Goal: Information Seeking & Learning: Learn about a topic

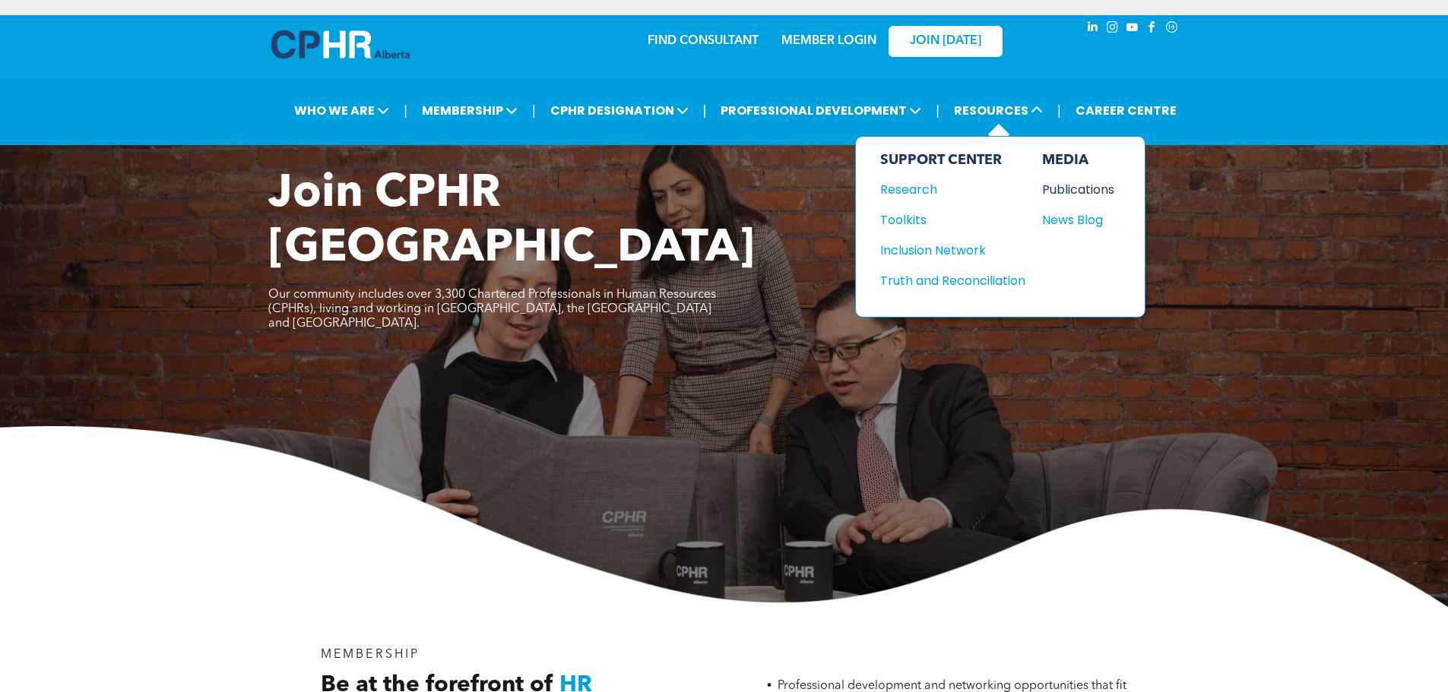
click at [1075, 198] on div "Publications" at bounding box center [1074, 189] width 65 height 19
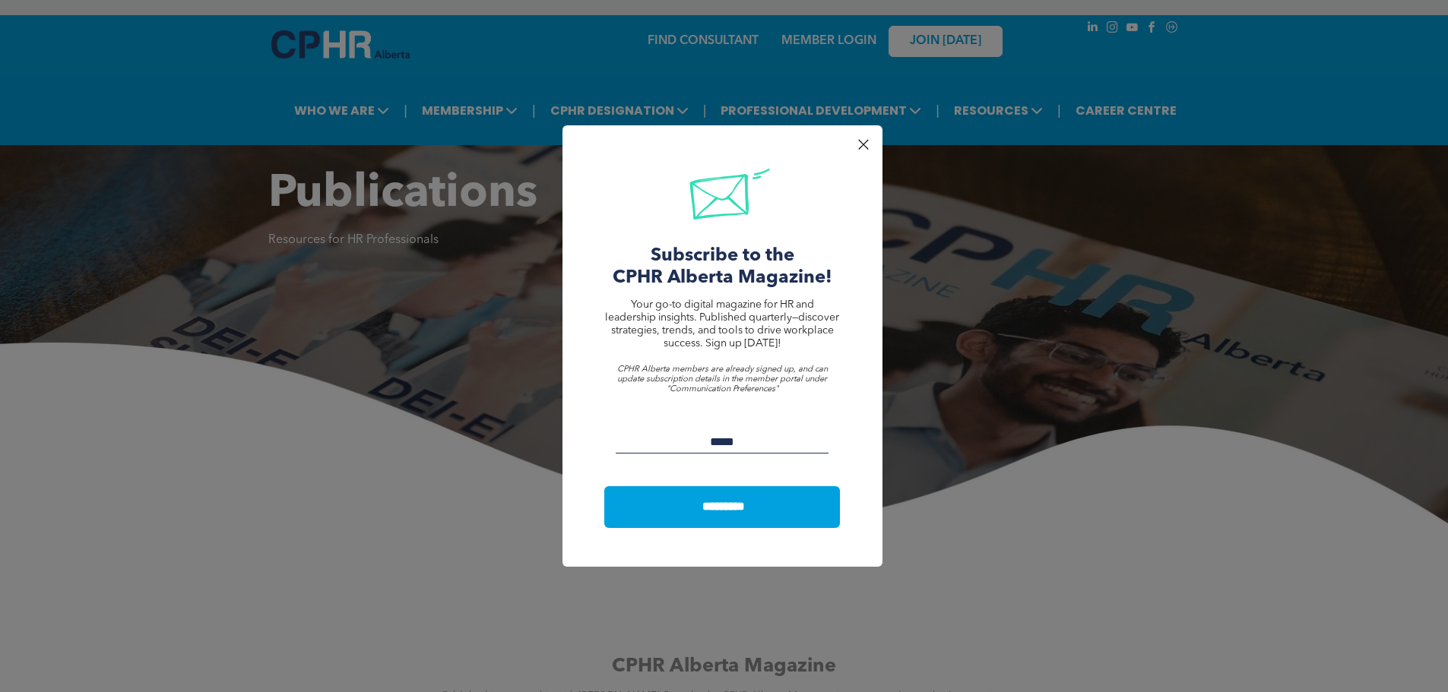
click at [865, 153] on div at bounding box center [863, 144] width 21 height 21
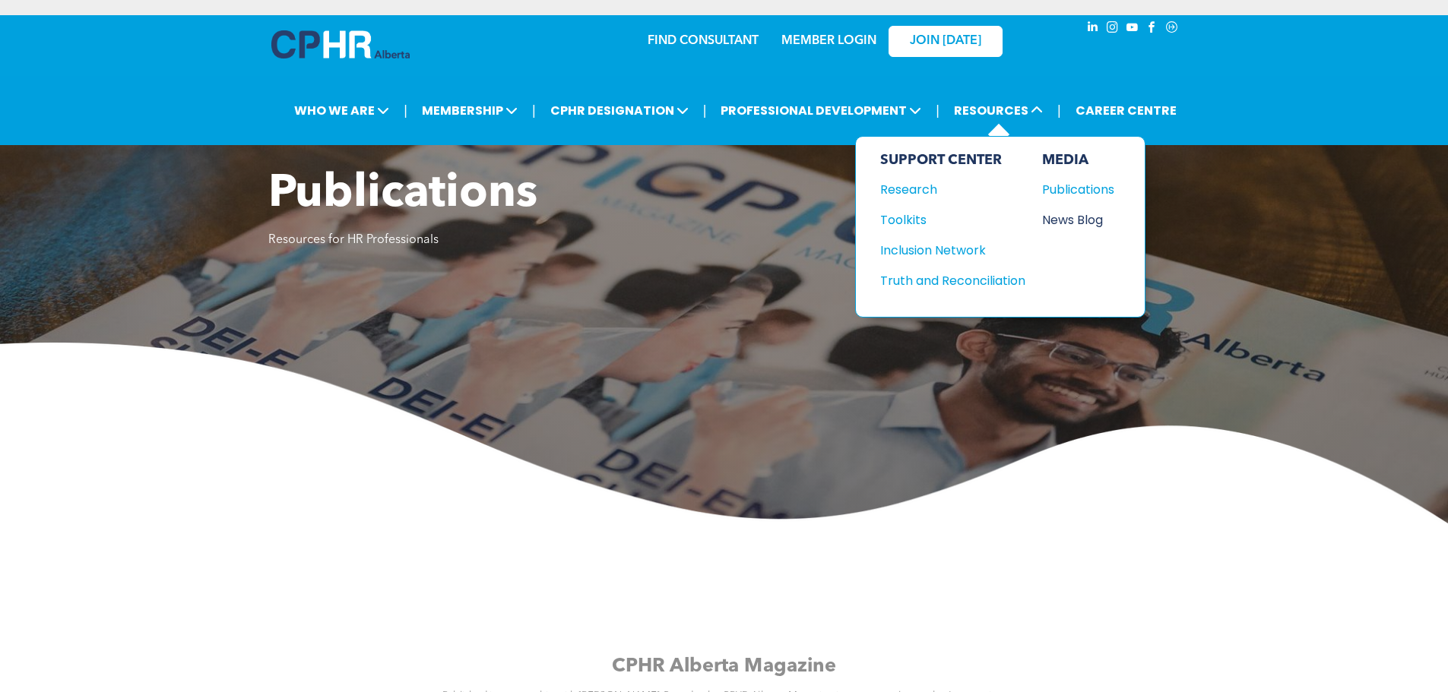
click at [1049, 214] on div "News Blog" at bounding box center [1074, 219] width 65 height 19
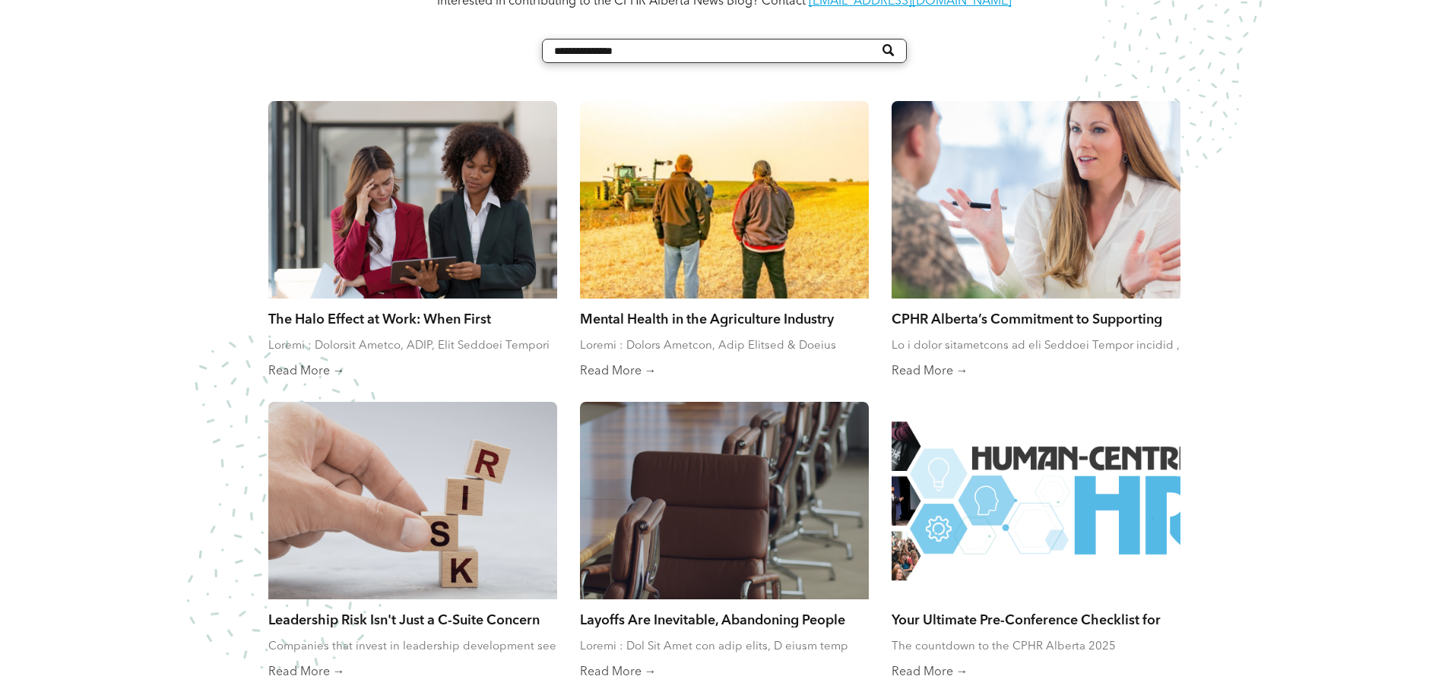
scroll to position [760, 0]
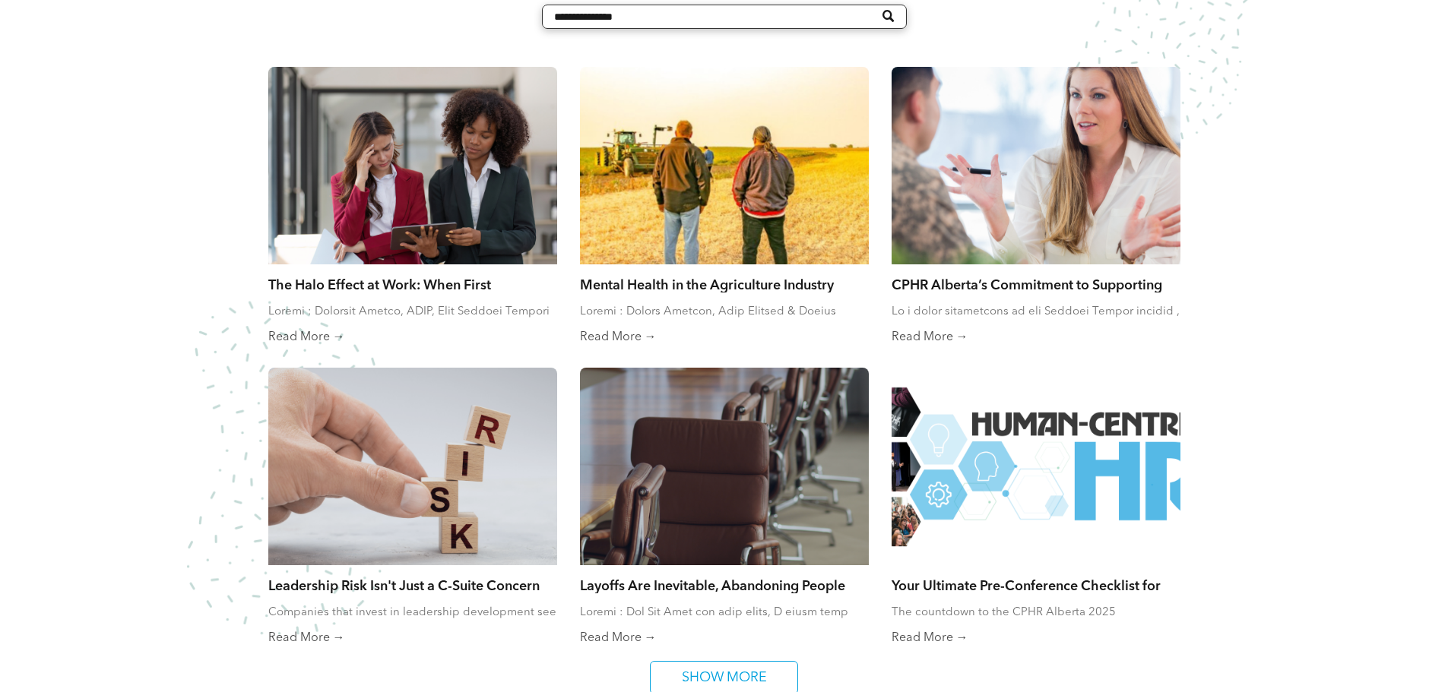
click at [730, 179] on div at bounding box center [724, 166] width 306 height 210
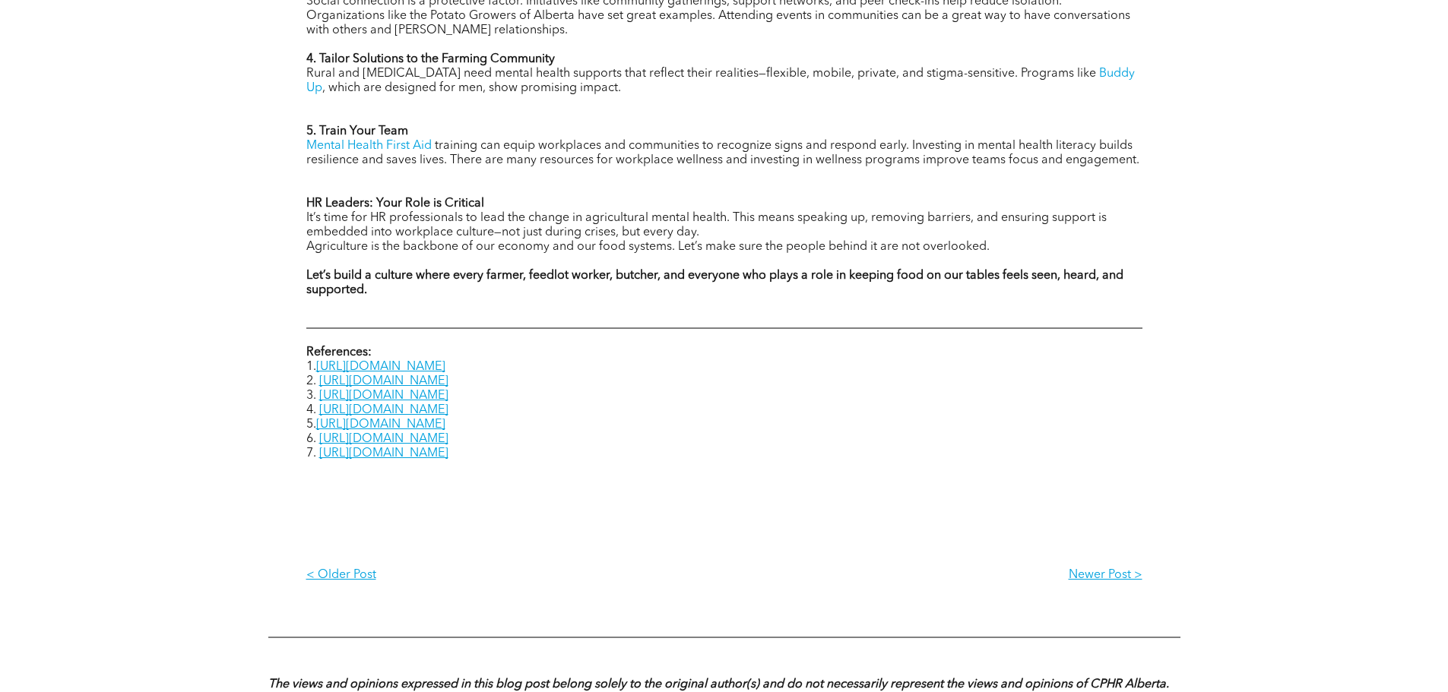
scroll to position [1976, 0]
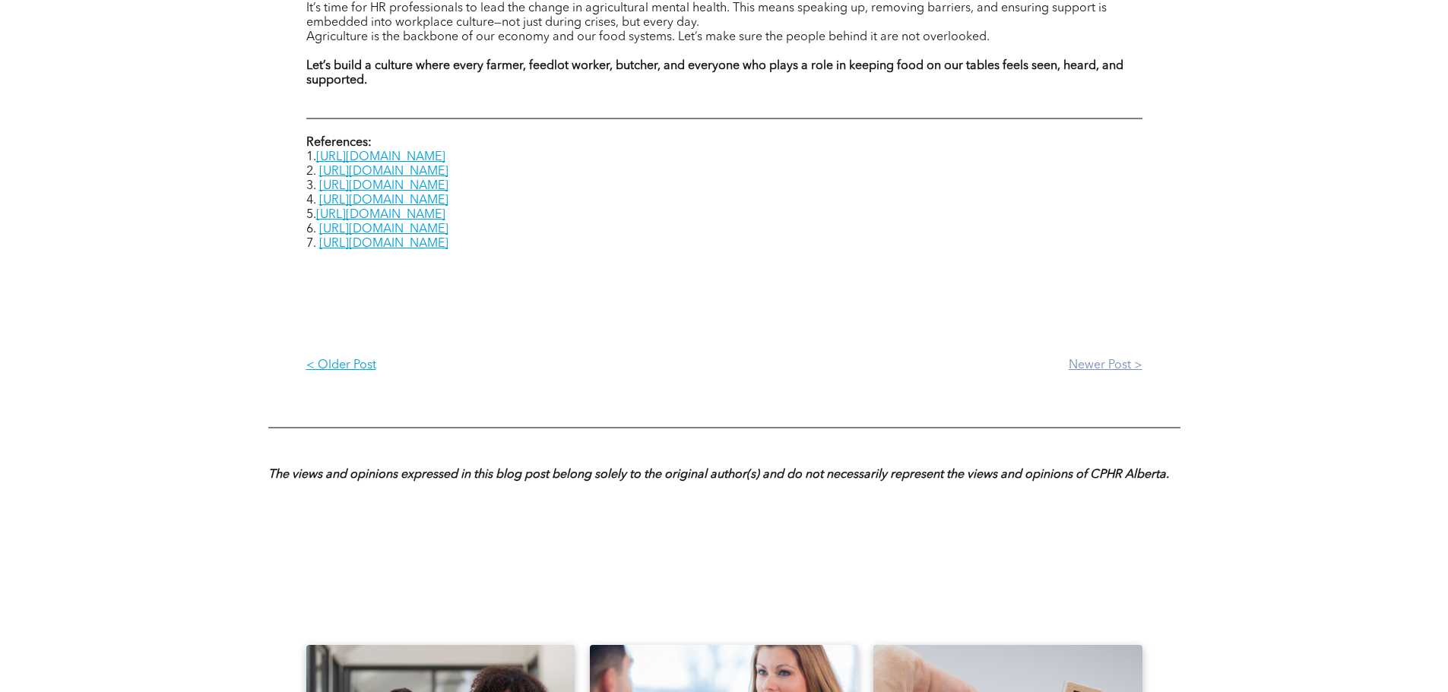
click at [1071, 368] on link "Newer Post >" at bounding box center [933, 365] width 418 height 39
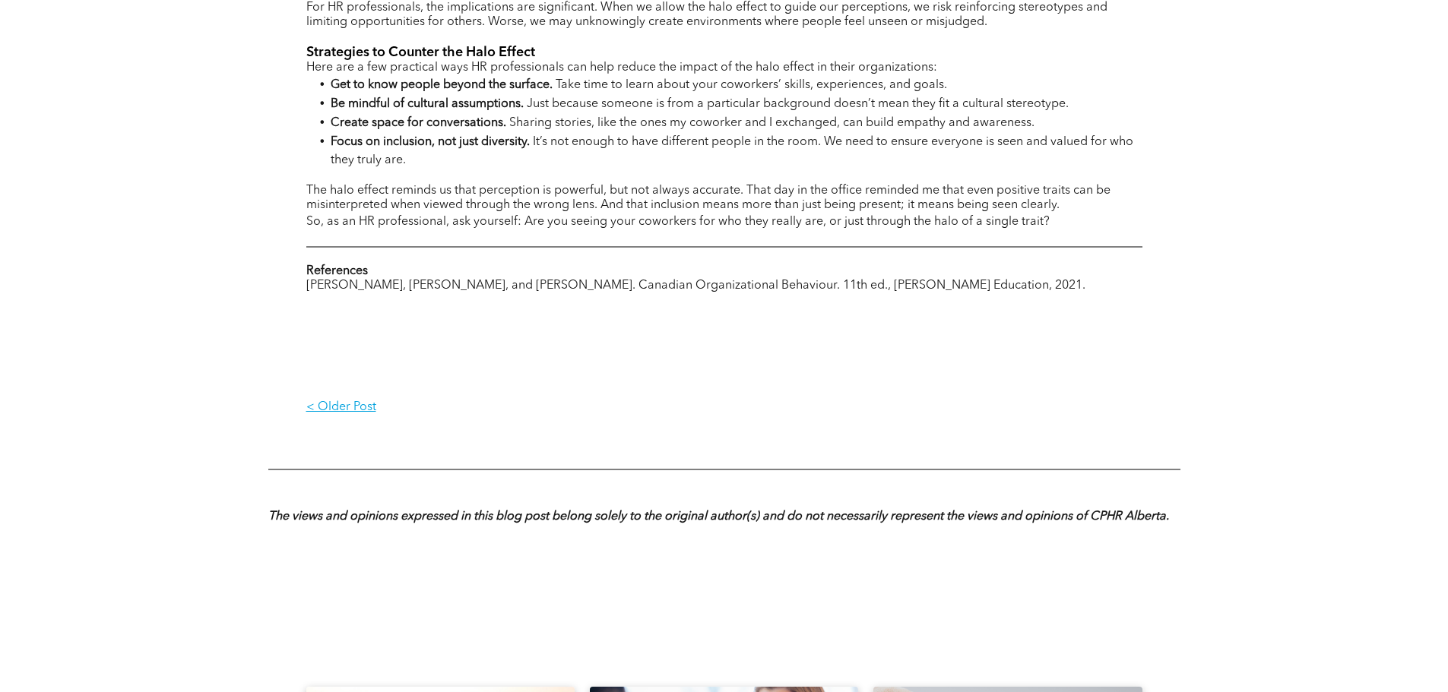
scroll to position [1216, 0]
click at [321, 399] on p "< Older Post" at bounding box center [515, 406] width 418 height 14
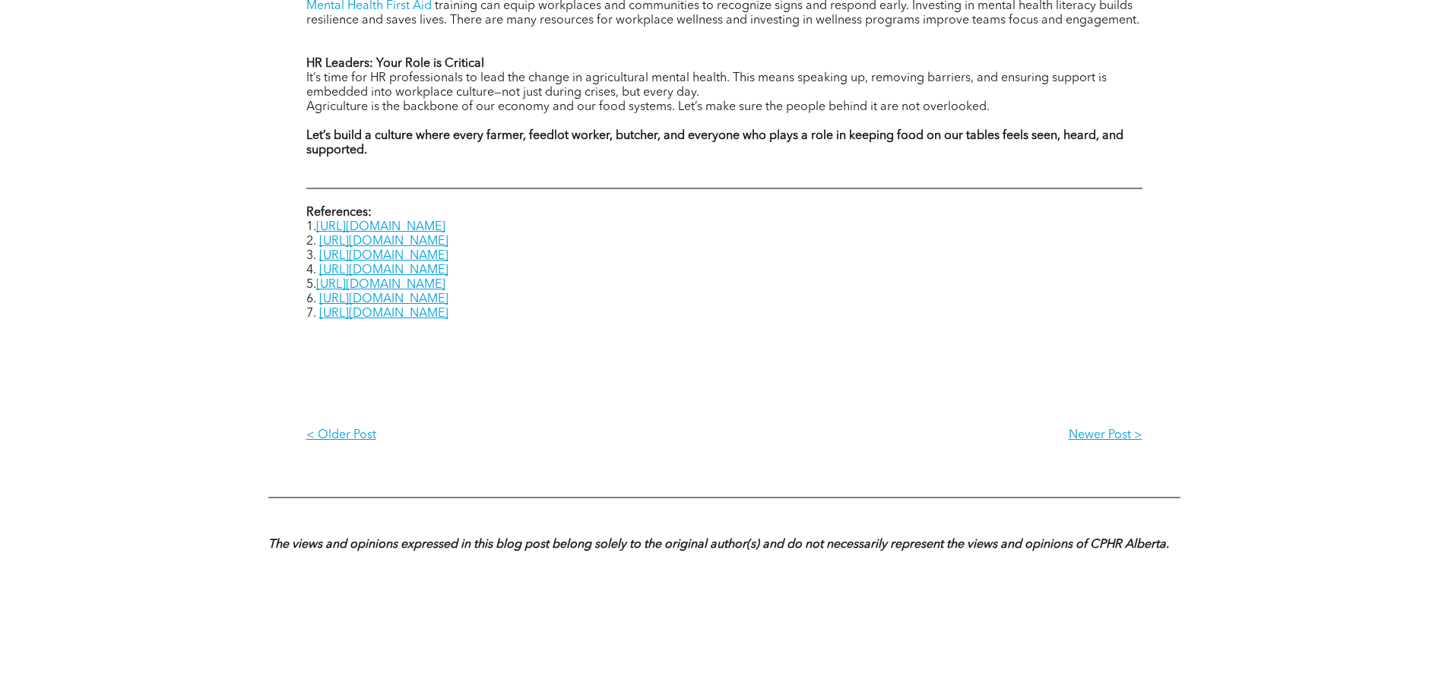
scroll to position [2052, 0]
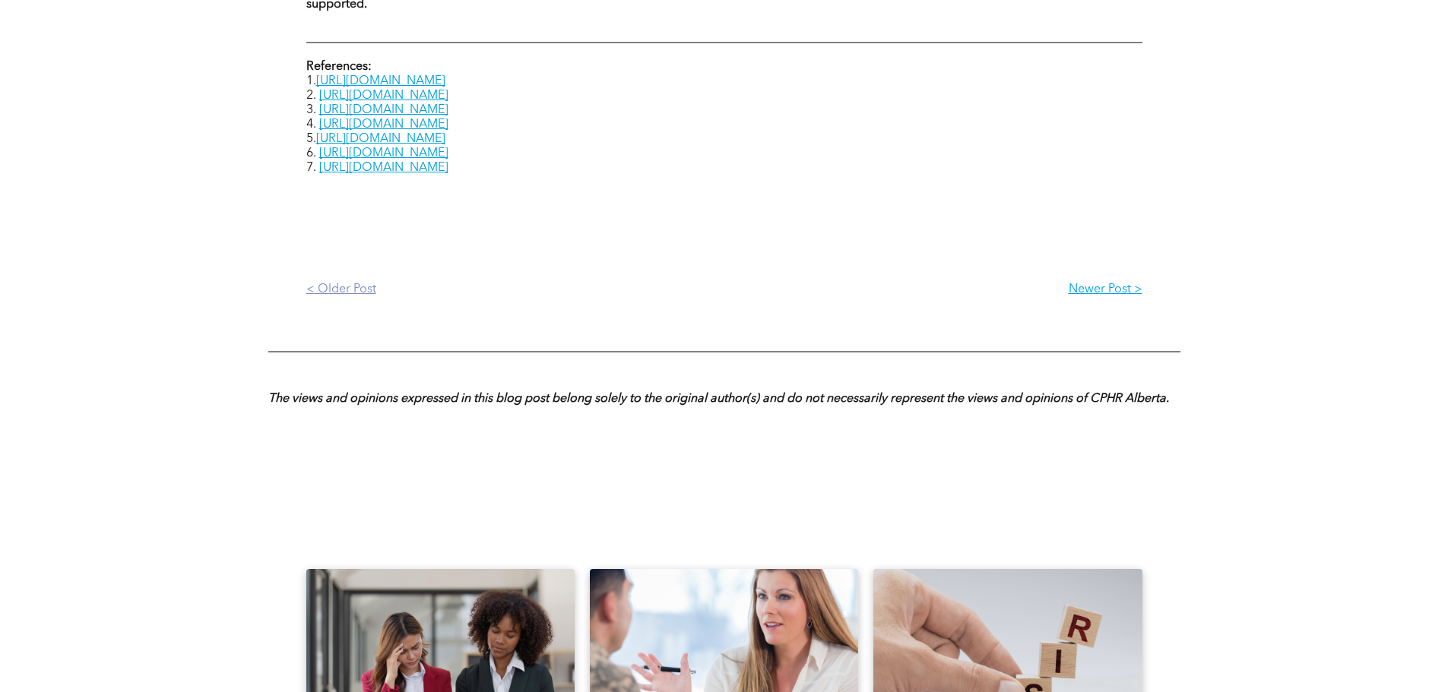
click at [367, 285] on p "< Older Post" at bounding box center [515, 290] width 418 height 14
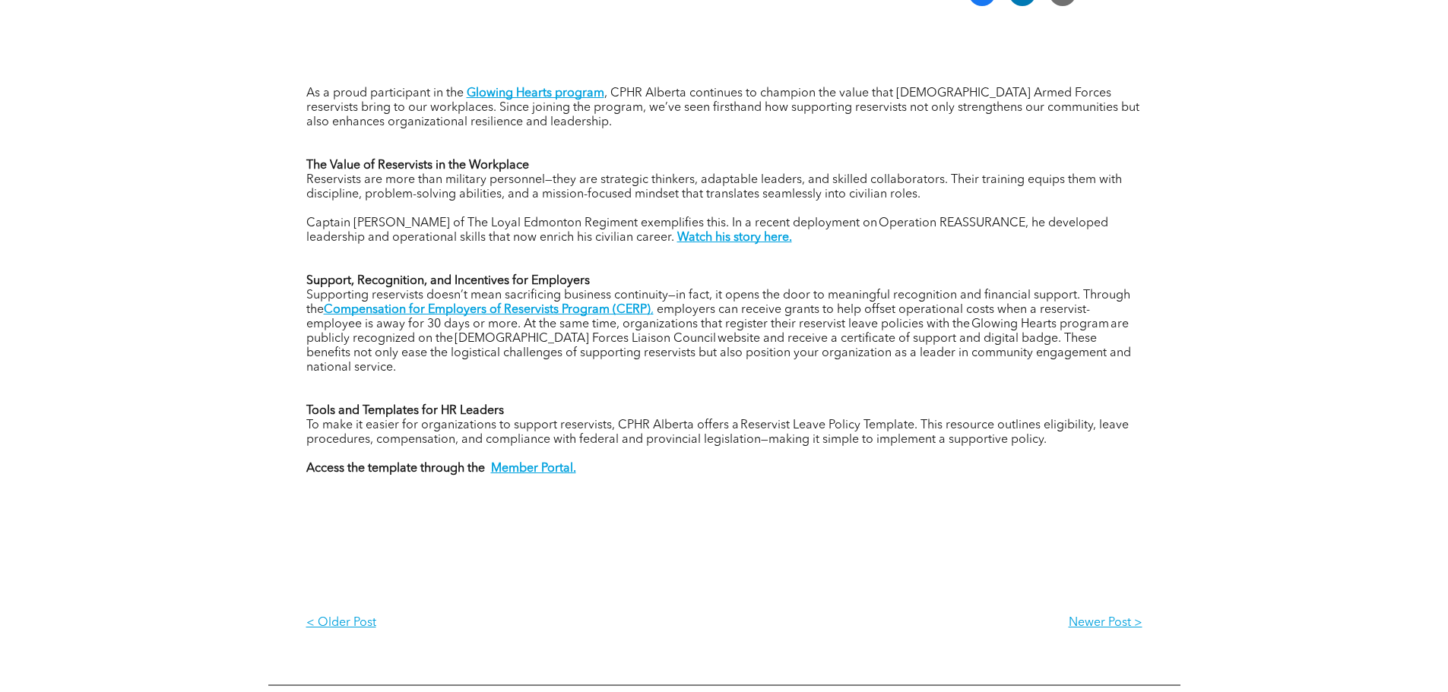
scroll to position [608, 0]
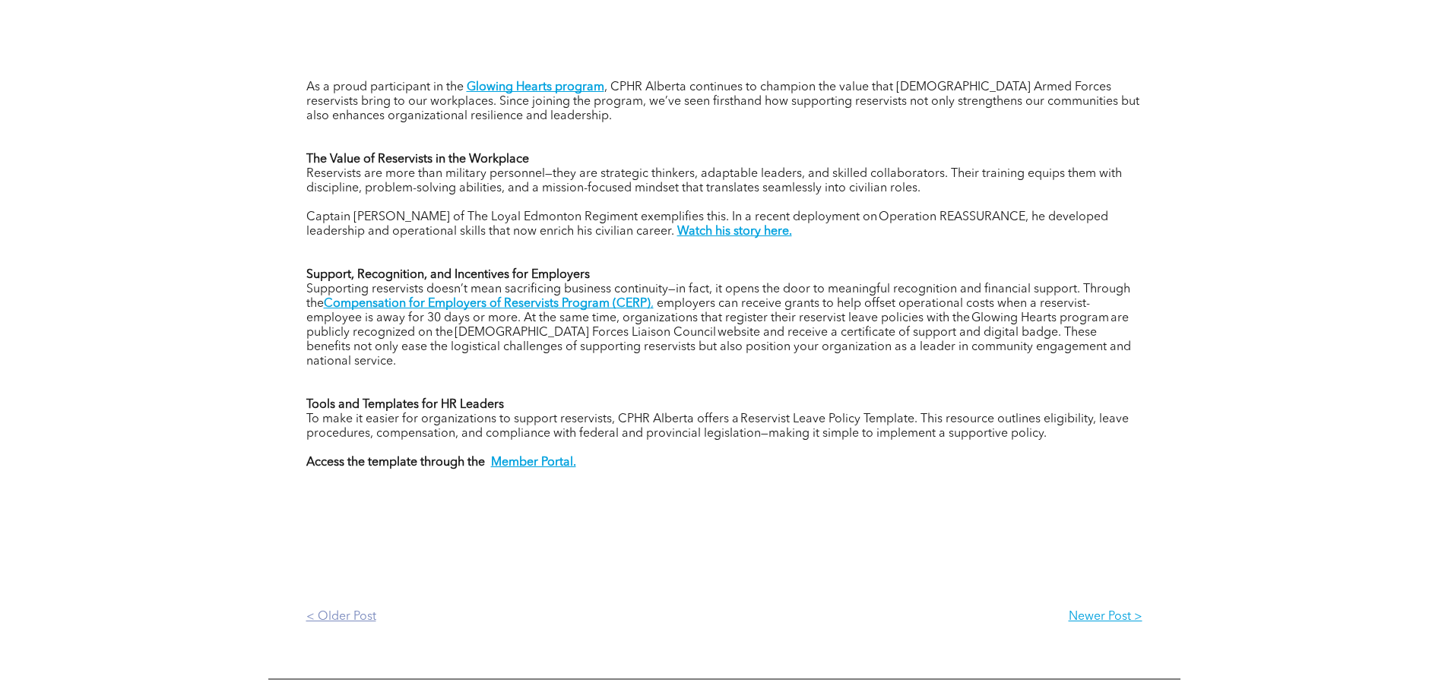
click at [375, 610] on p "< Older Post" at bounding box center [515, 617] width 418 height 14
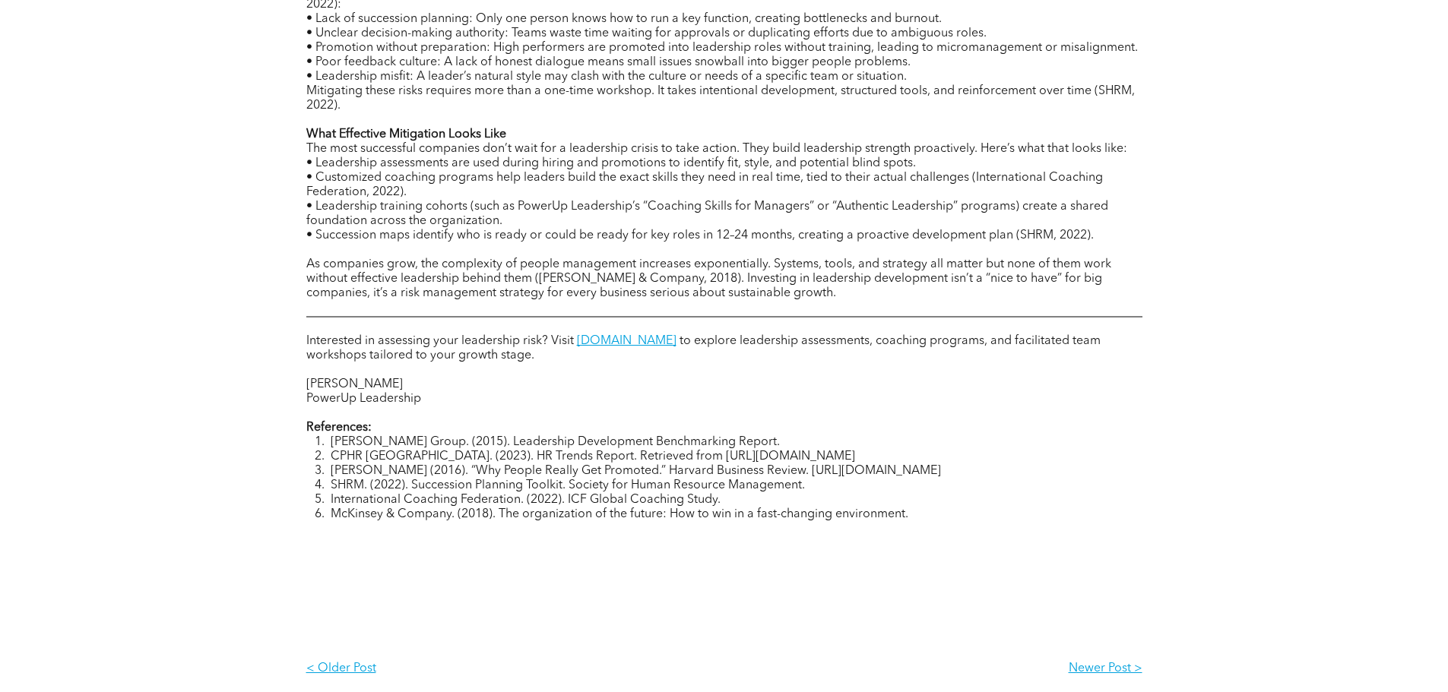
scroll to position [1064, 0]
click at [361, 671] on p "< Older Post" at bounding box center [515, 668] width 418 height 14
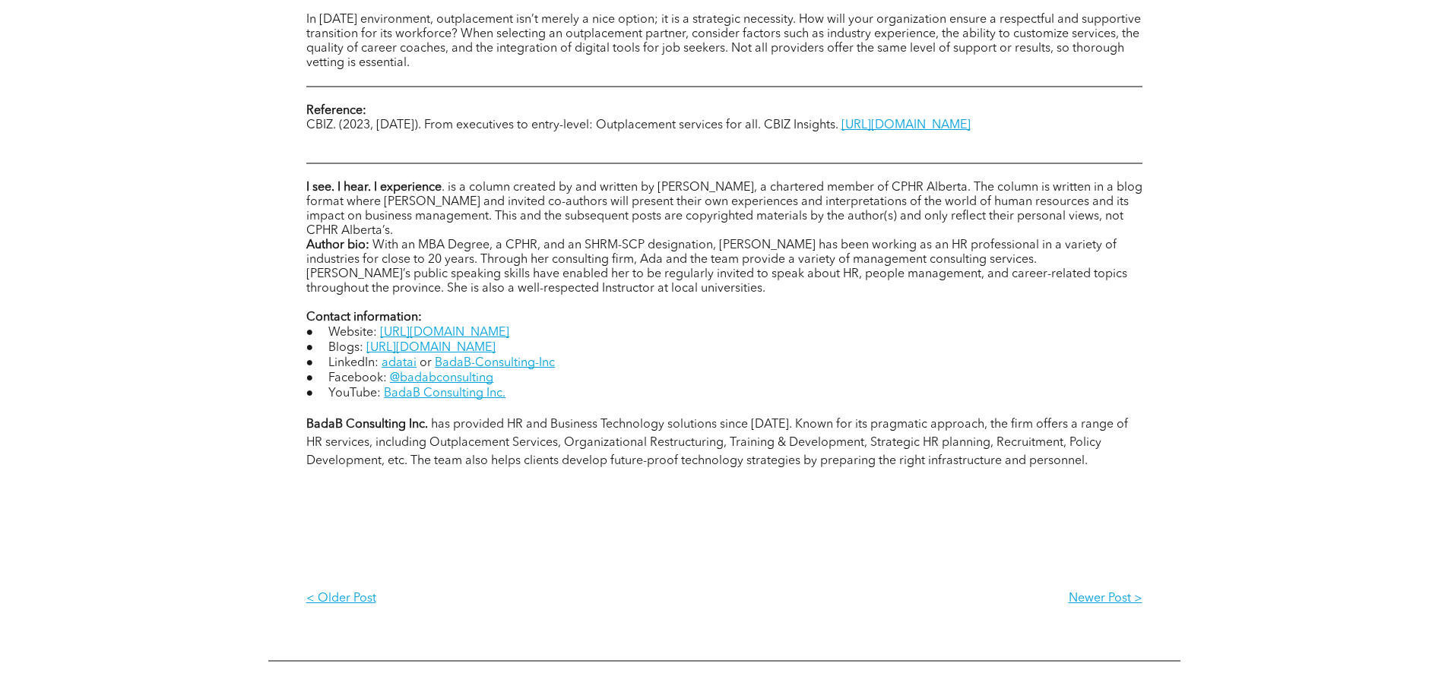
scroll to position [1368, 0]
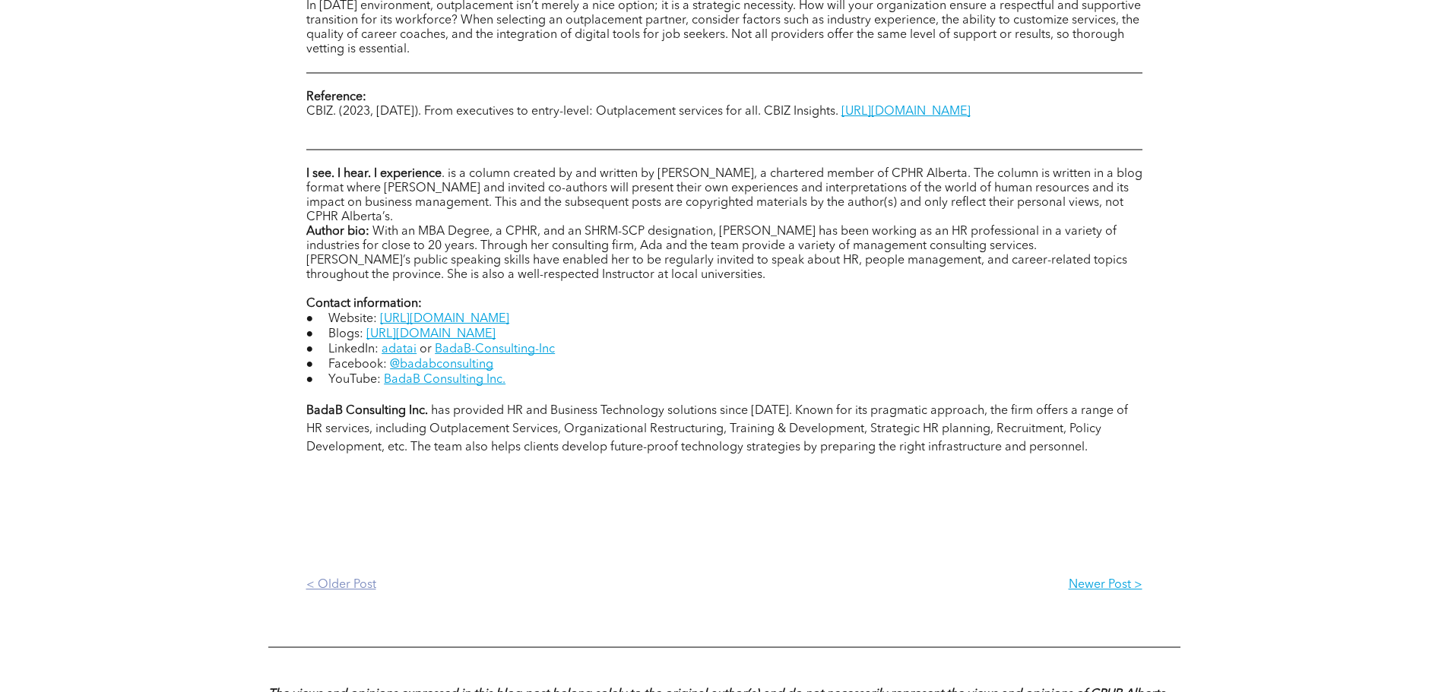
click at [369, 584] on p "< Older Post" at bounding box center [515, 585] width 418 height 14
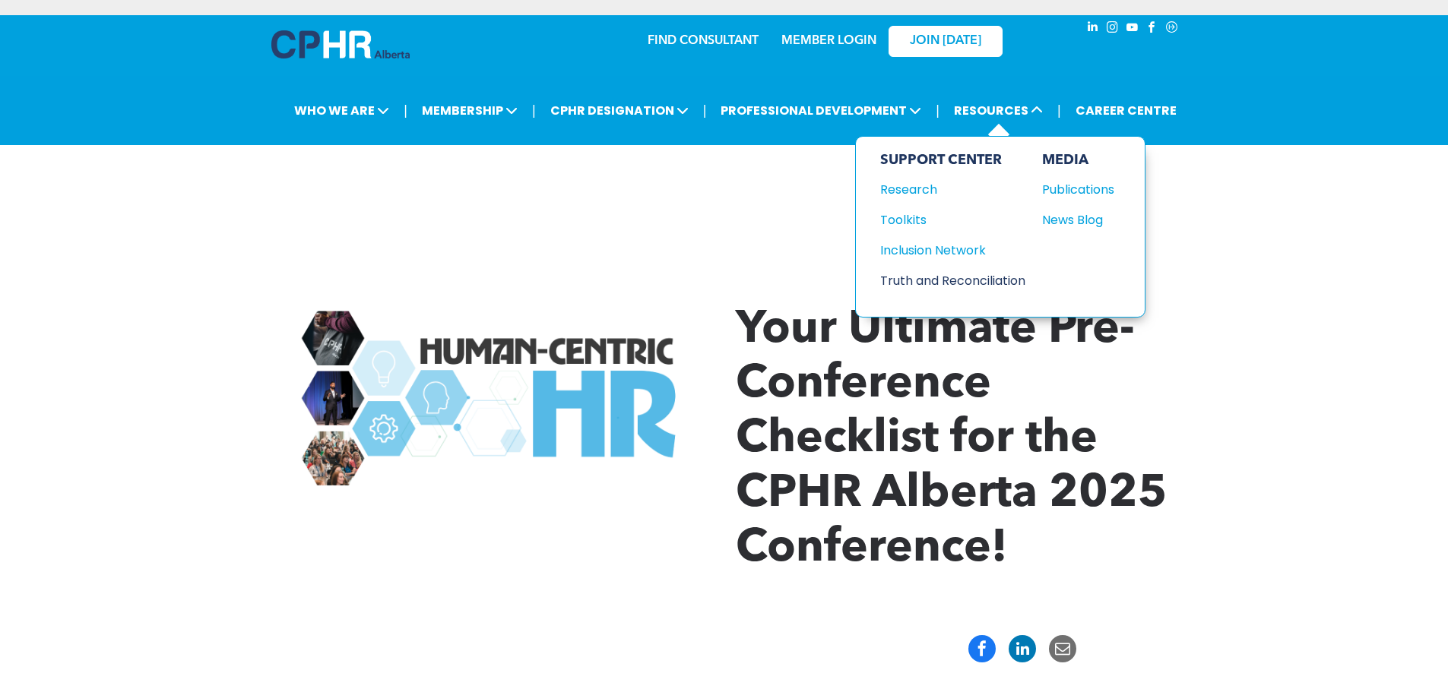
click at [954, 277] on div "Truth and Reconciliation" at bounding box center [945, 280] width 131 height 19
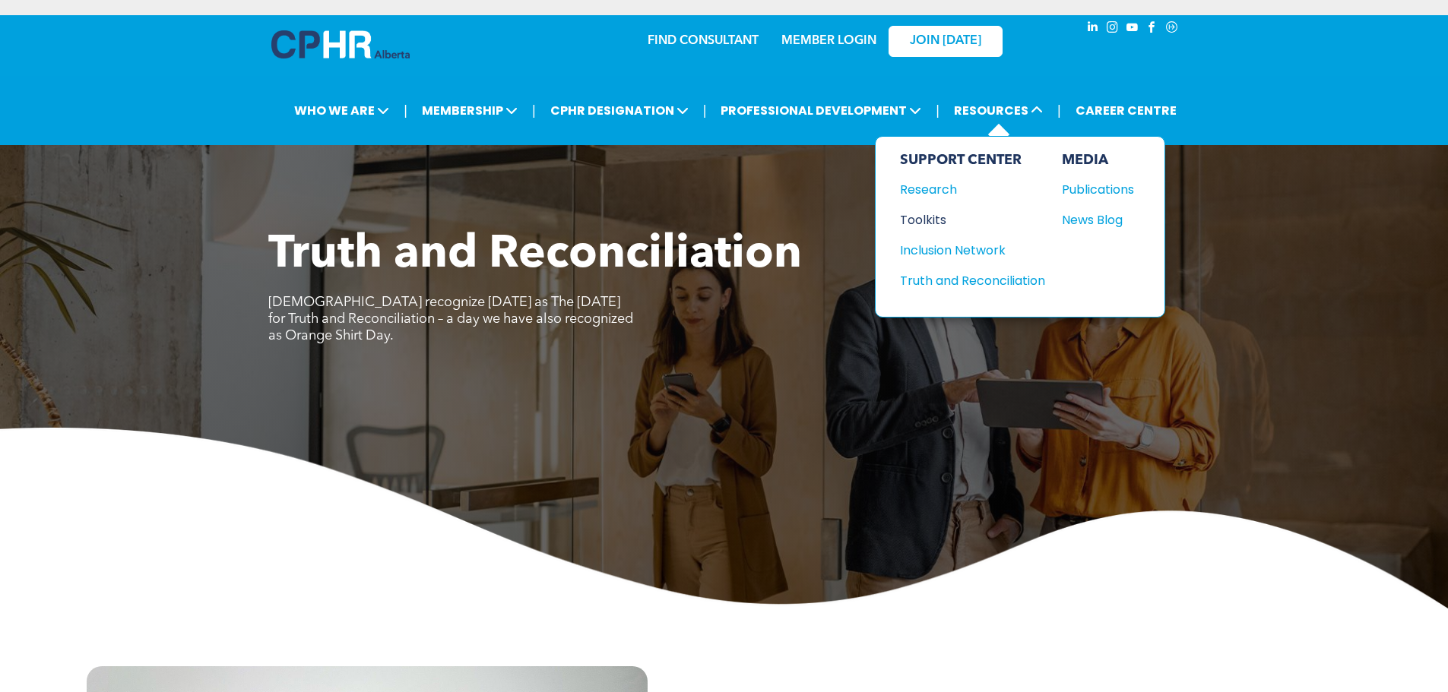
click at [945, 214] on div "Toolkits" at bounding box center [965, 219] width 131 height 19
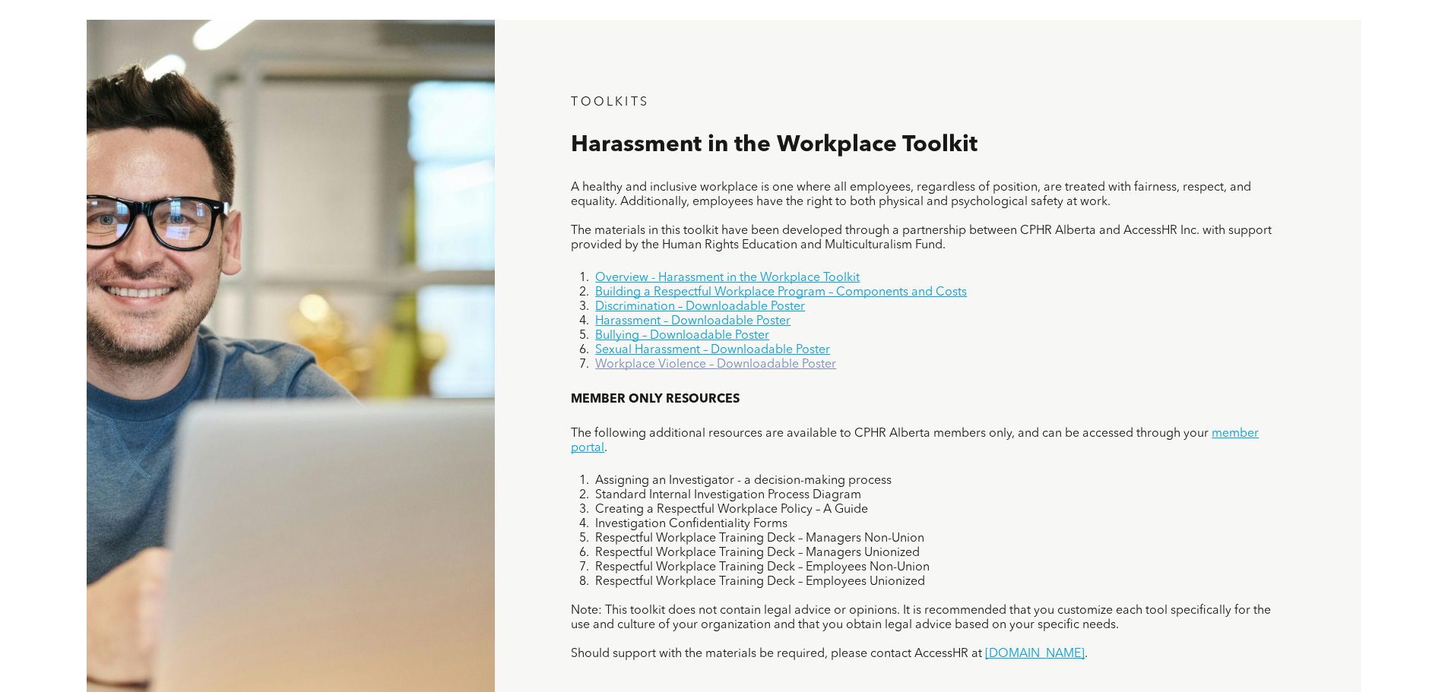
scroll to position [988, 0]
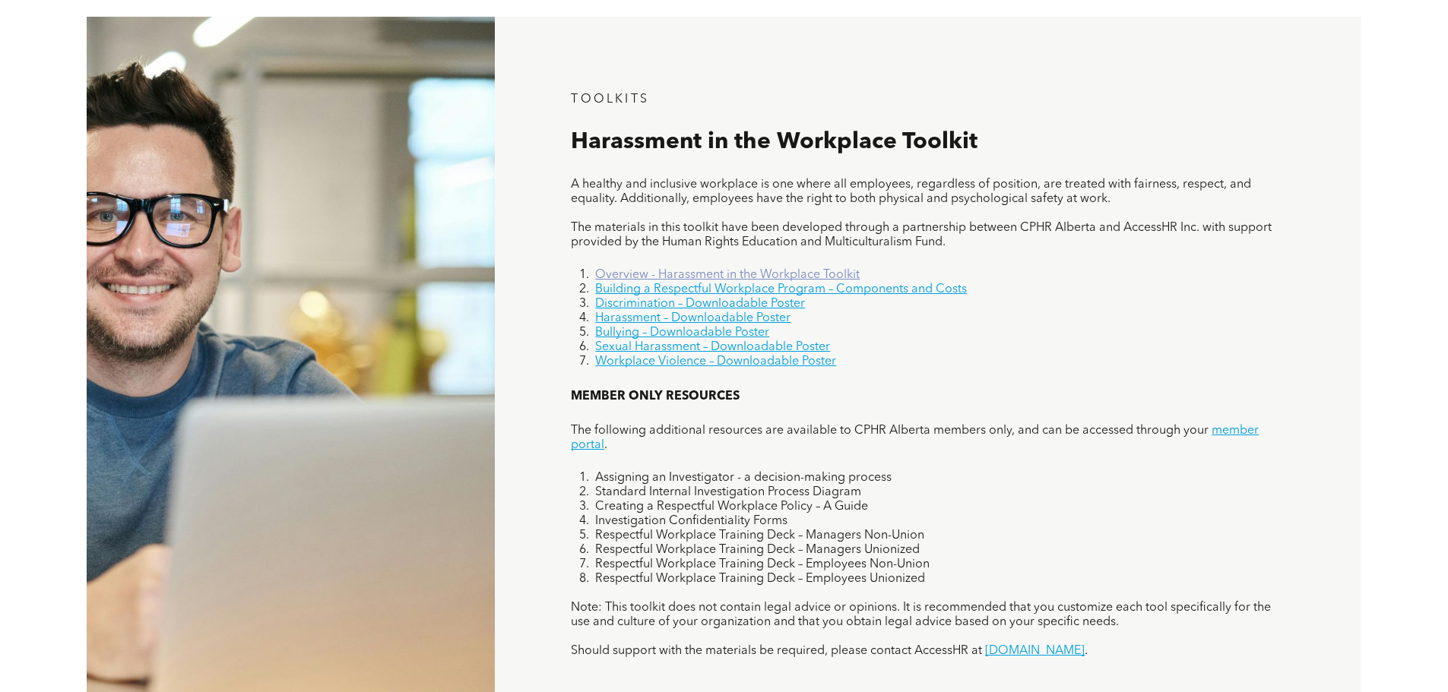
click at [771, 269] on link "Overview - Harassment in the Workplace Toolkit" at bounding box center [727, 275] width 264 height 12
click at [783, 292] on link "Building a Respectful Workplace Program – Components and Costs" at bounding box center [781, 289] width 372 height 12
click at [780, 309] on link "Discrimination – Downloadable Poster" at bounding box center [700, 304] width 210 height 12
click at [768, 321] on link "Harassment – Downloadable Poster" at bounding box center [692, 318] width 195 height 12
click at [687, 338] on link "Bullying – Downloadable Poster" at bounding box center [682, 333] width 174 height 12
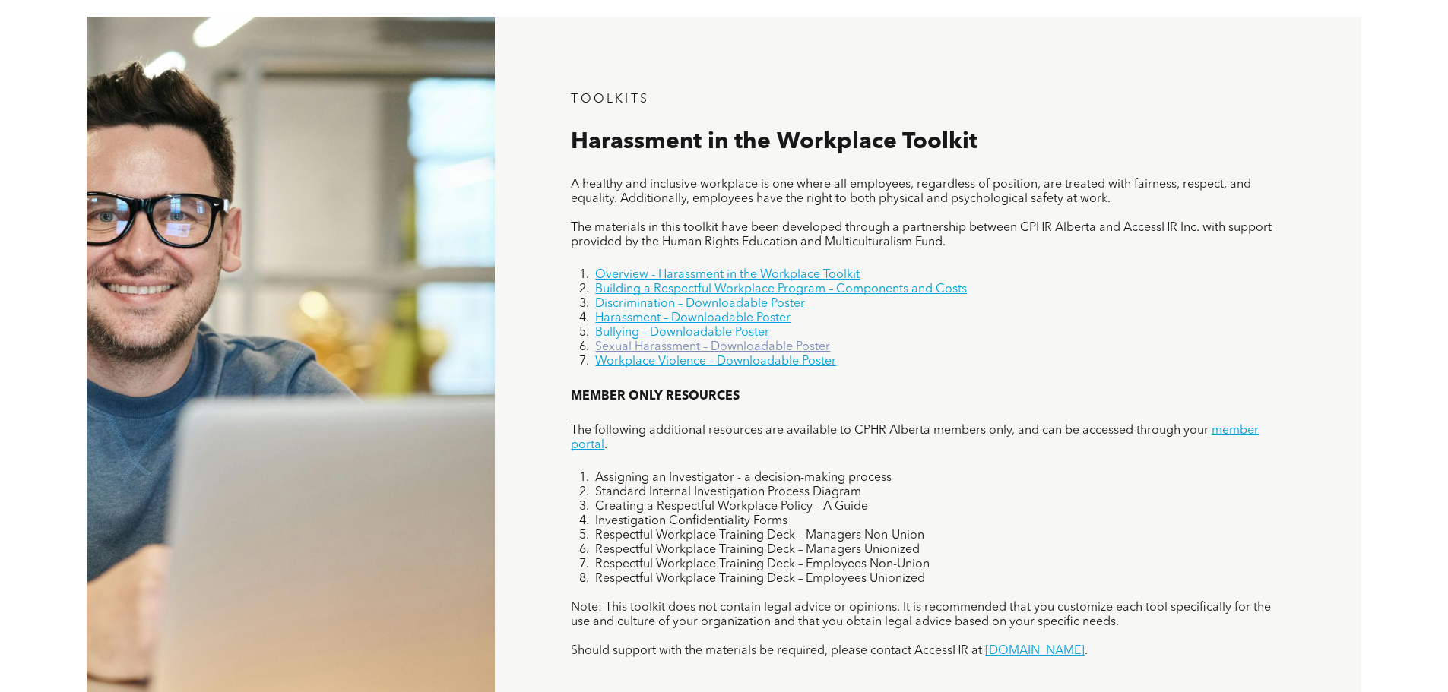
click at [730, 343] on link "Sexual Harassment – Downloadable Poster" at bounding box center [712, 347] width 235 height 12
click at [798, 361] on link "Workplace Violence – Downloadable Poster" at bounding box center [715, 362] width 241 height 12
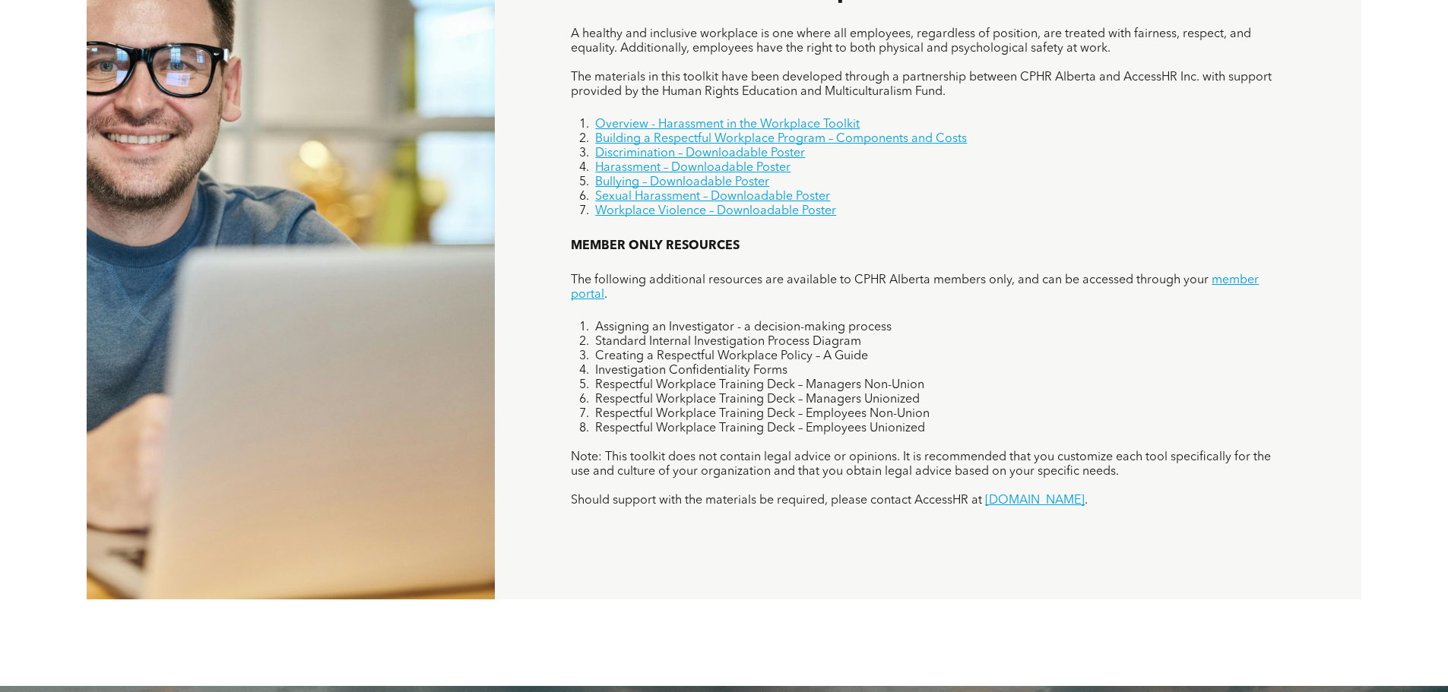
scroll to position [1140, 0]
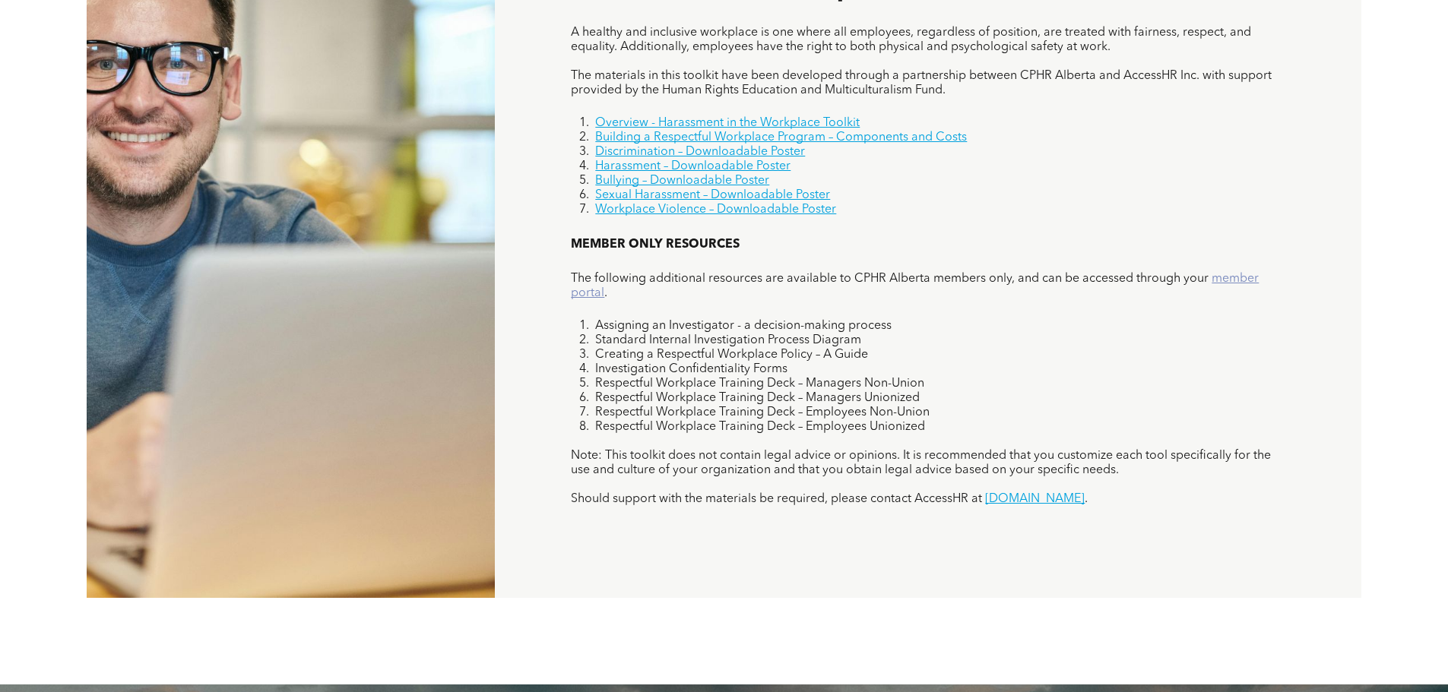
click at [1219, 280] on link "member portal" at bounding box center [915, 286] width 688 height 27
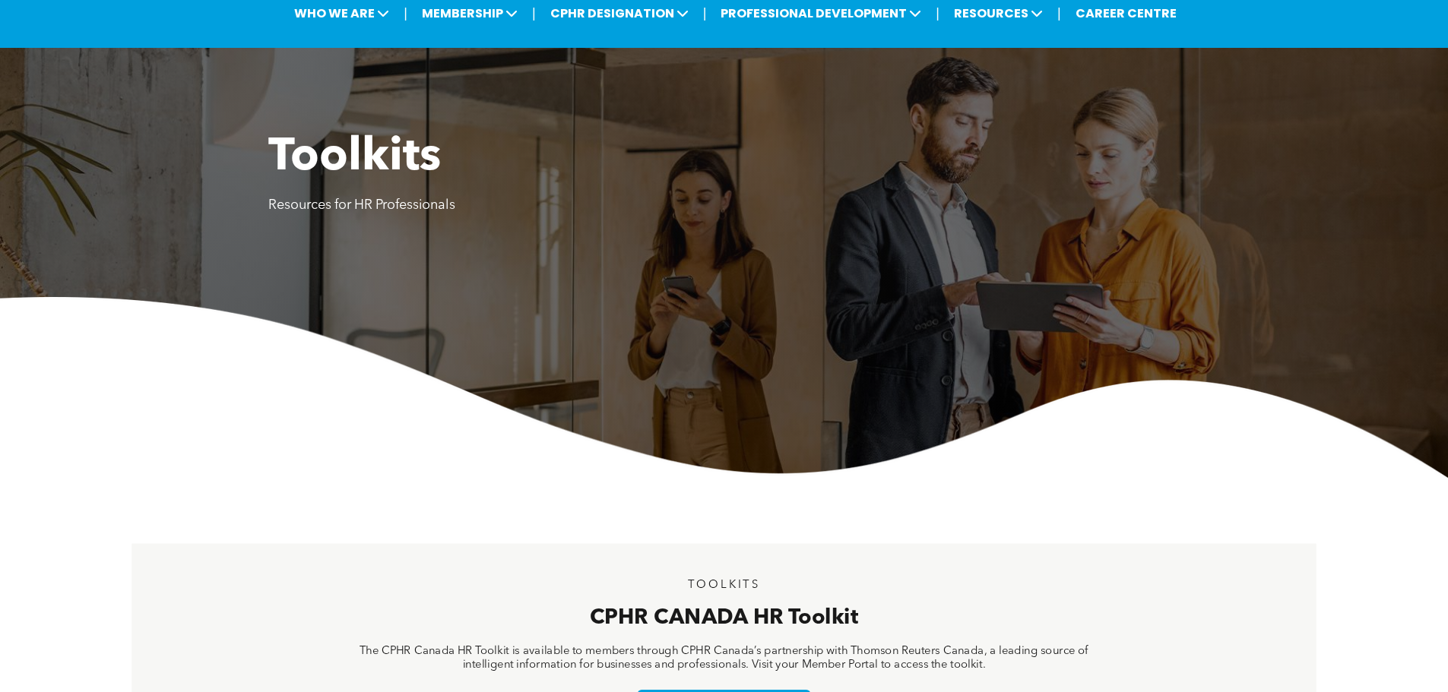
scroll to position [0, 0]
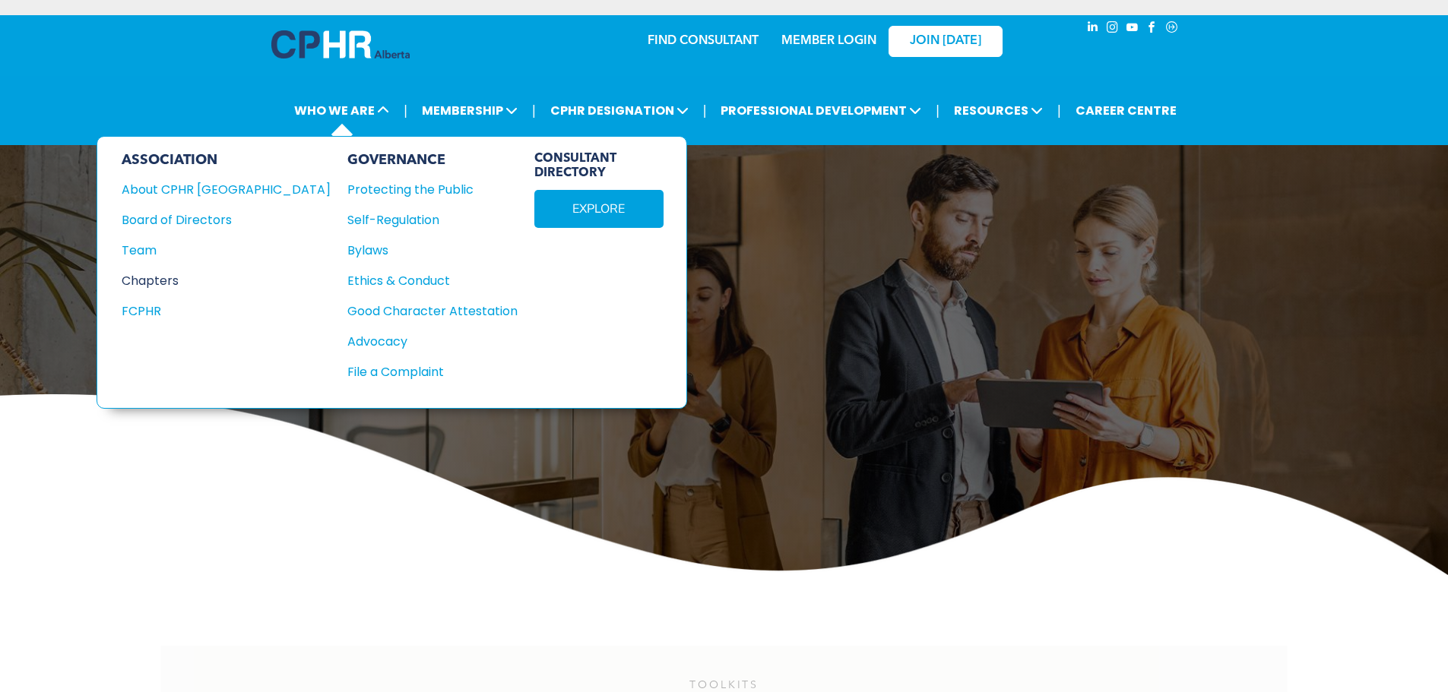
click at [180, 285] on div "Chapters" at bounding box center [216, 280] width 188 height 19
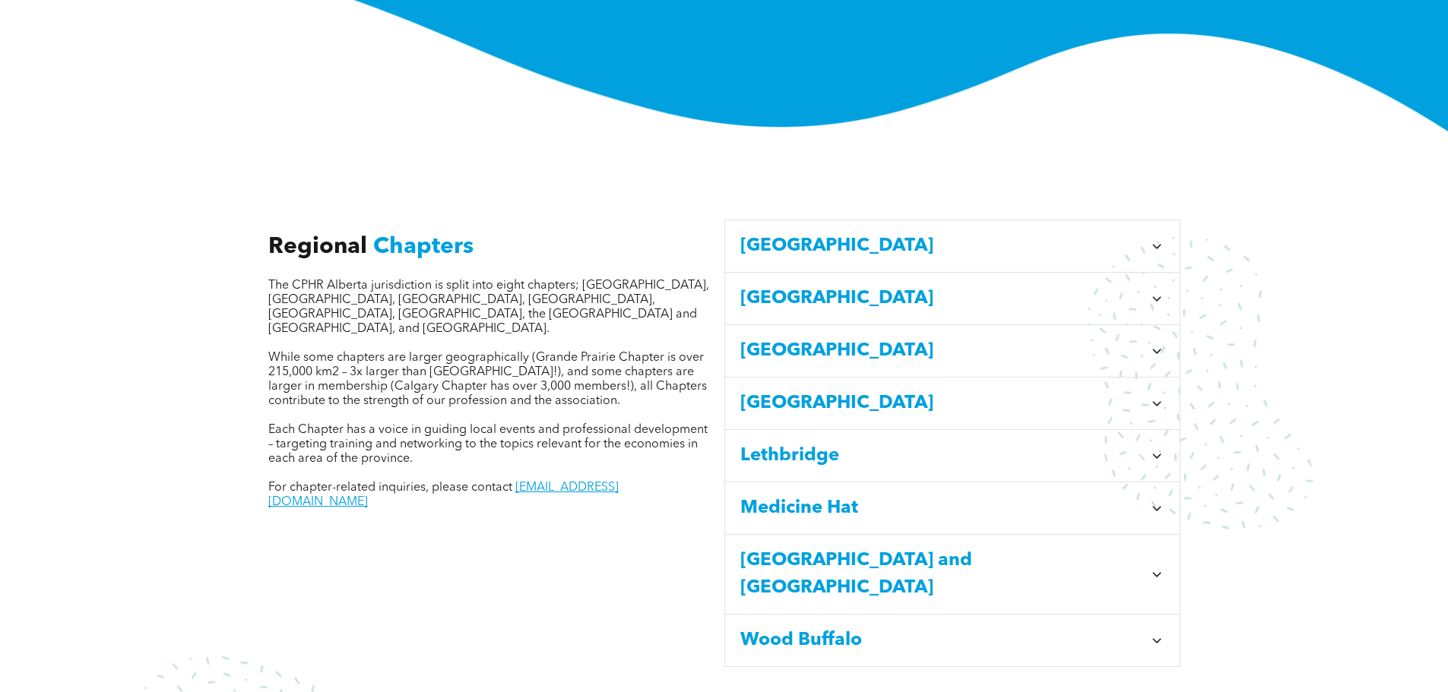
scroll to position [456, 0]
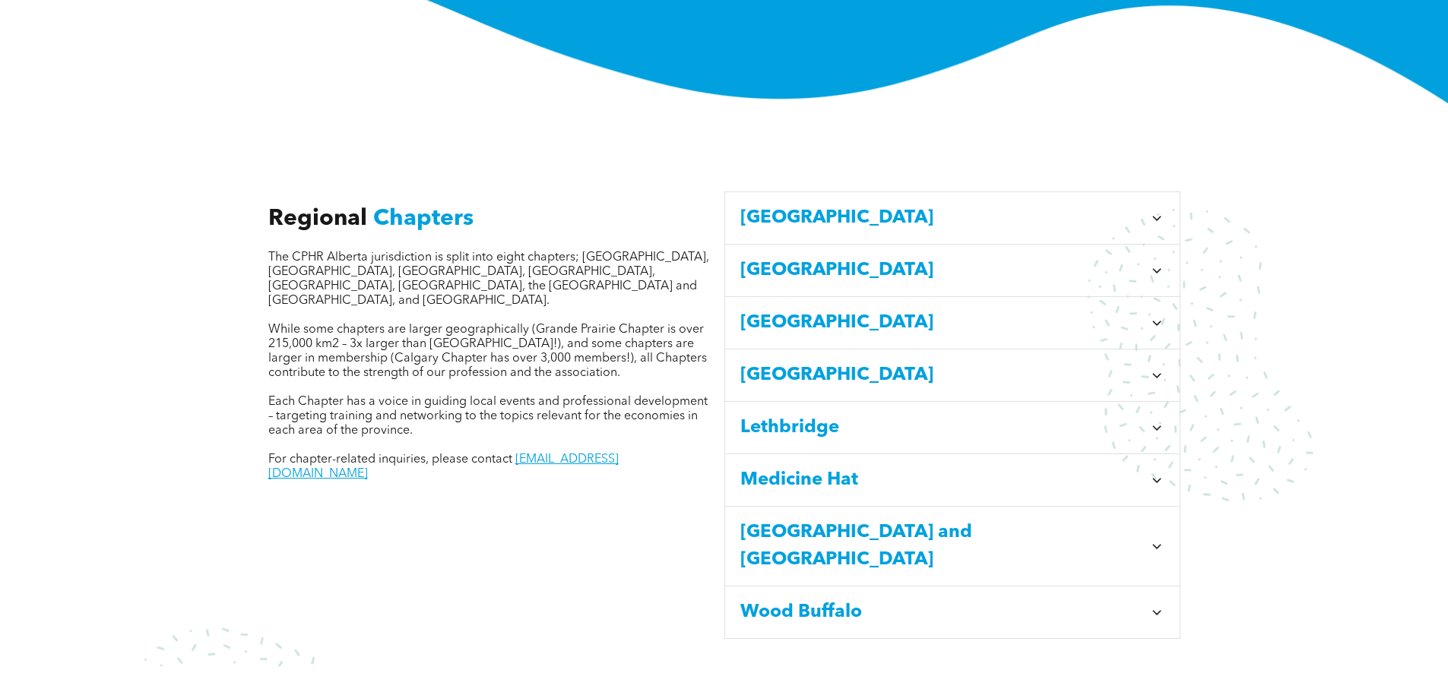
click at [861, 309] on span "[GEOGRAPHIC_DATA]" at bounding box center [941, 322] width 403 height 27
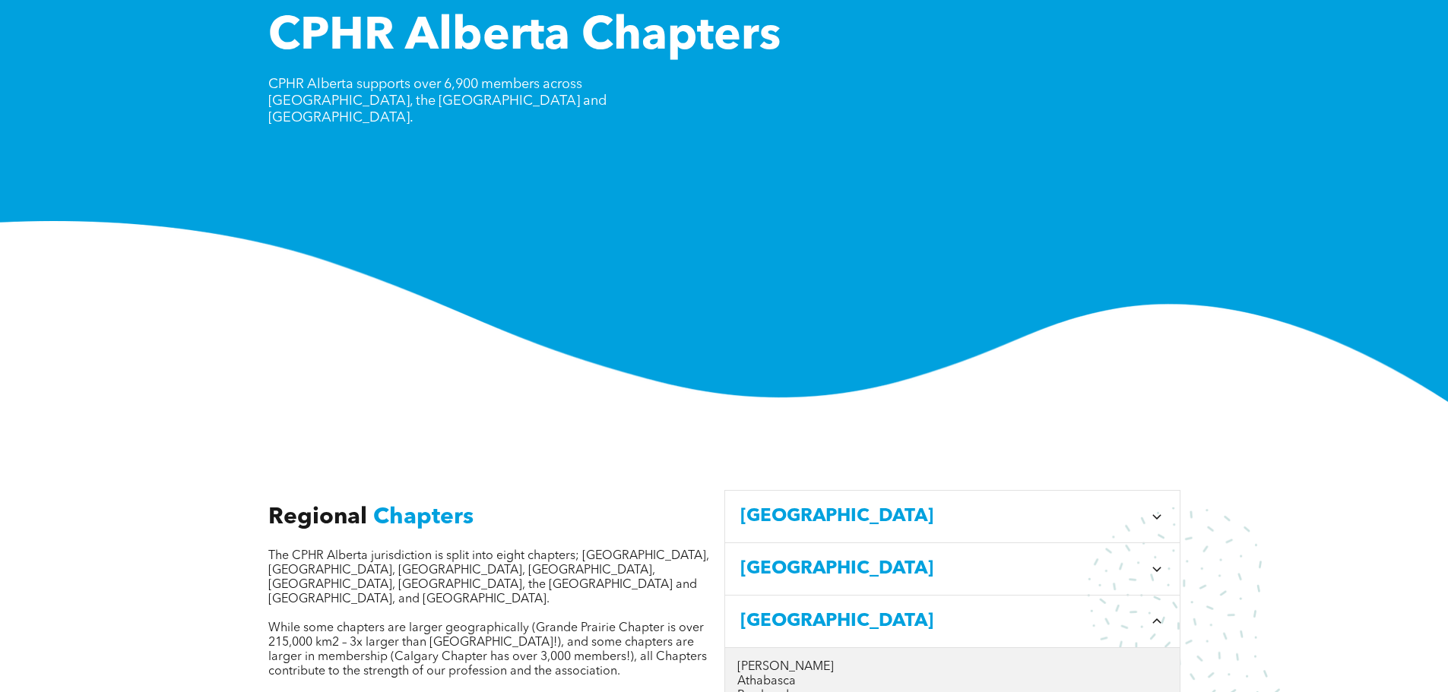
scroll to position [0, 0]
